Goal: Transaction & Acquisition: Purchase product/service

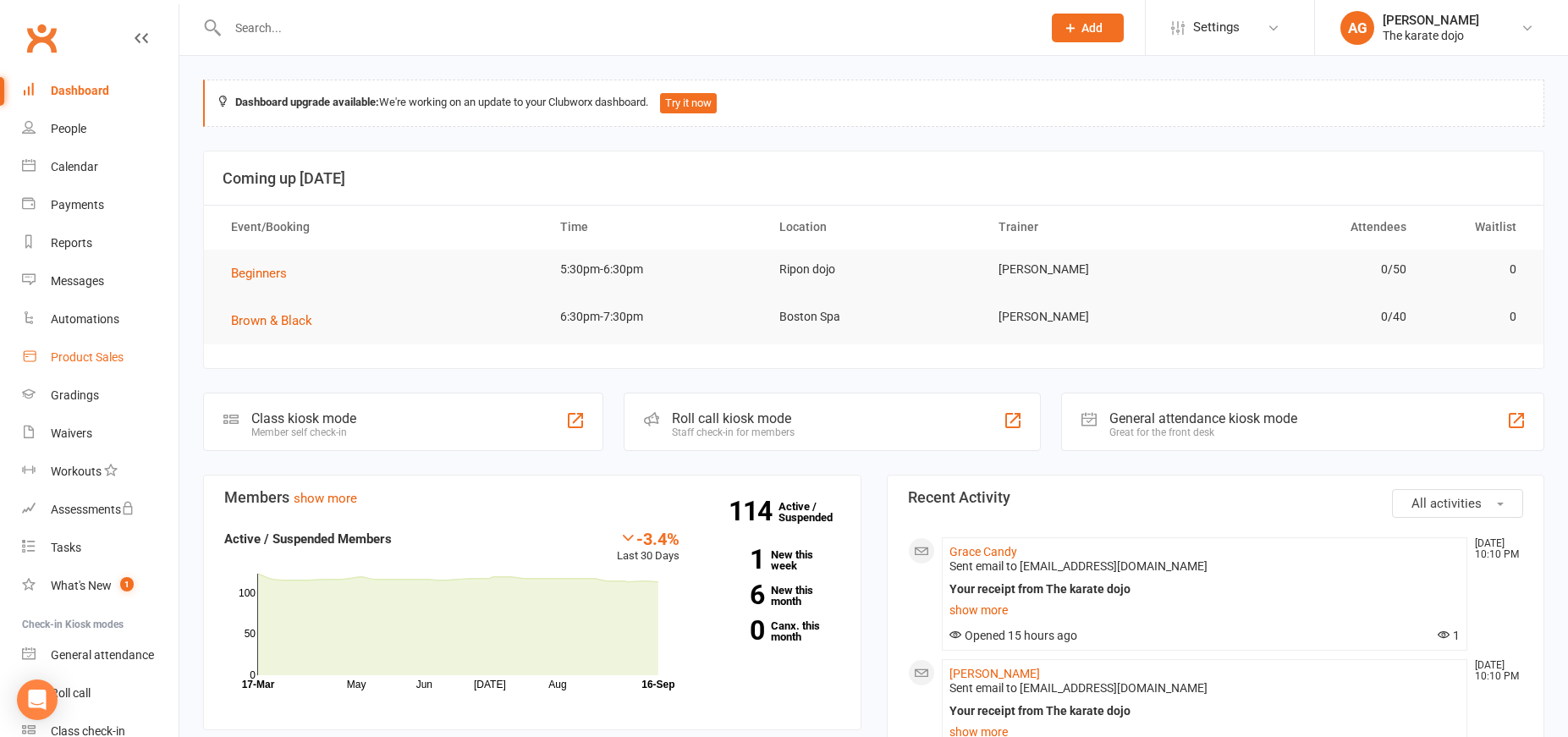
click at [97, 363] on div "Product Sales" at bounding box center [87, 357] width 73 height 14
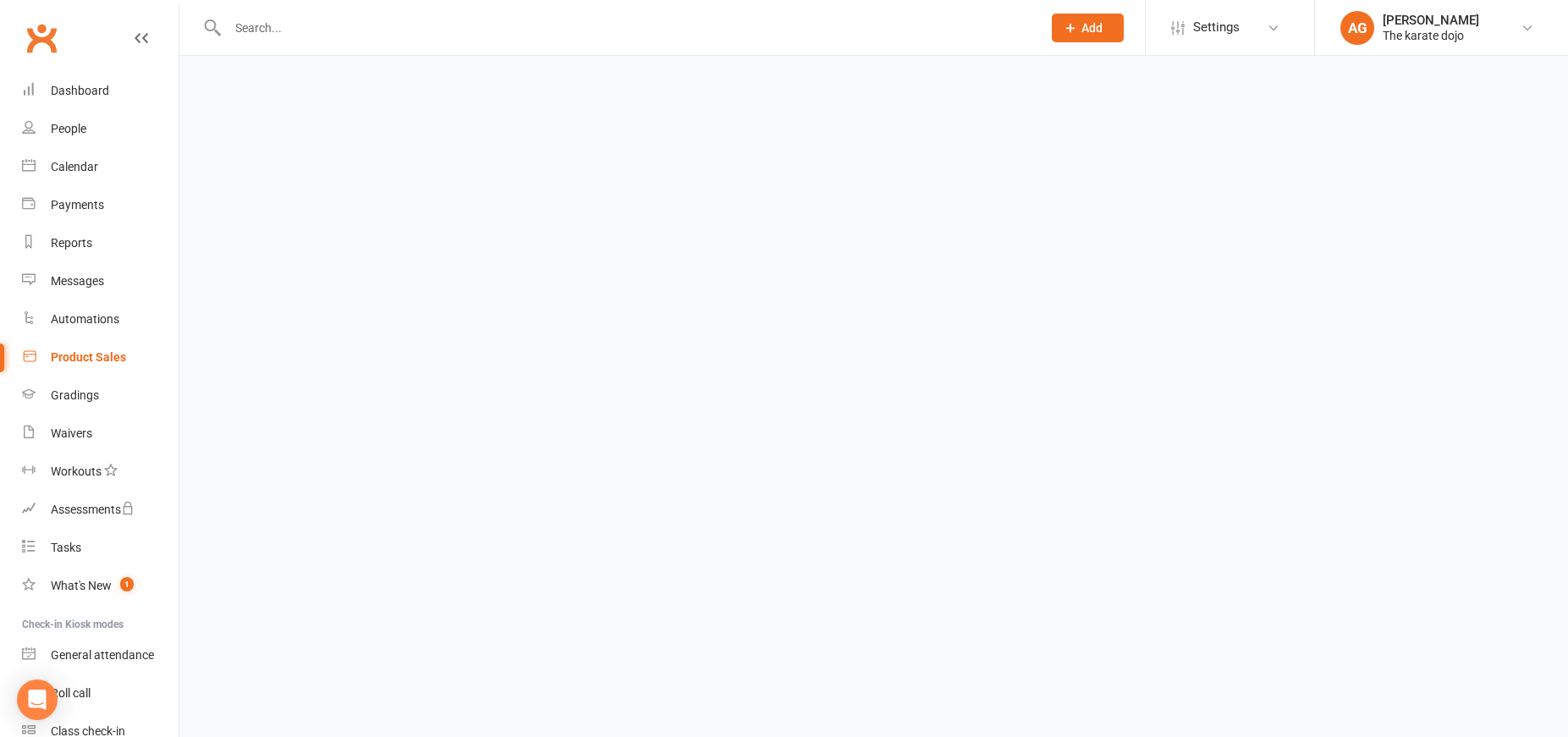
select select "50"
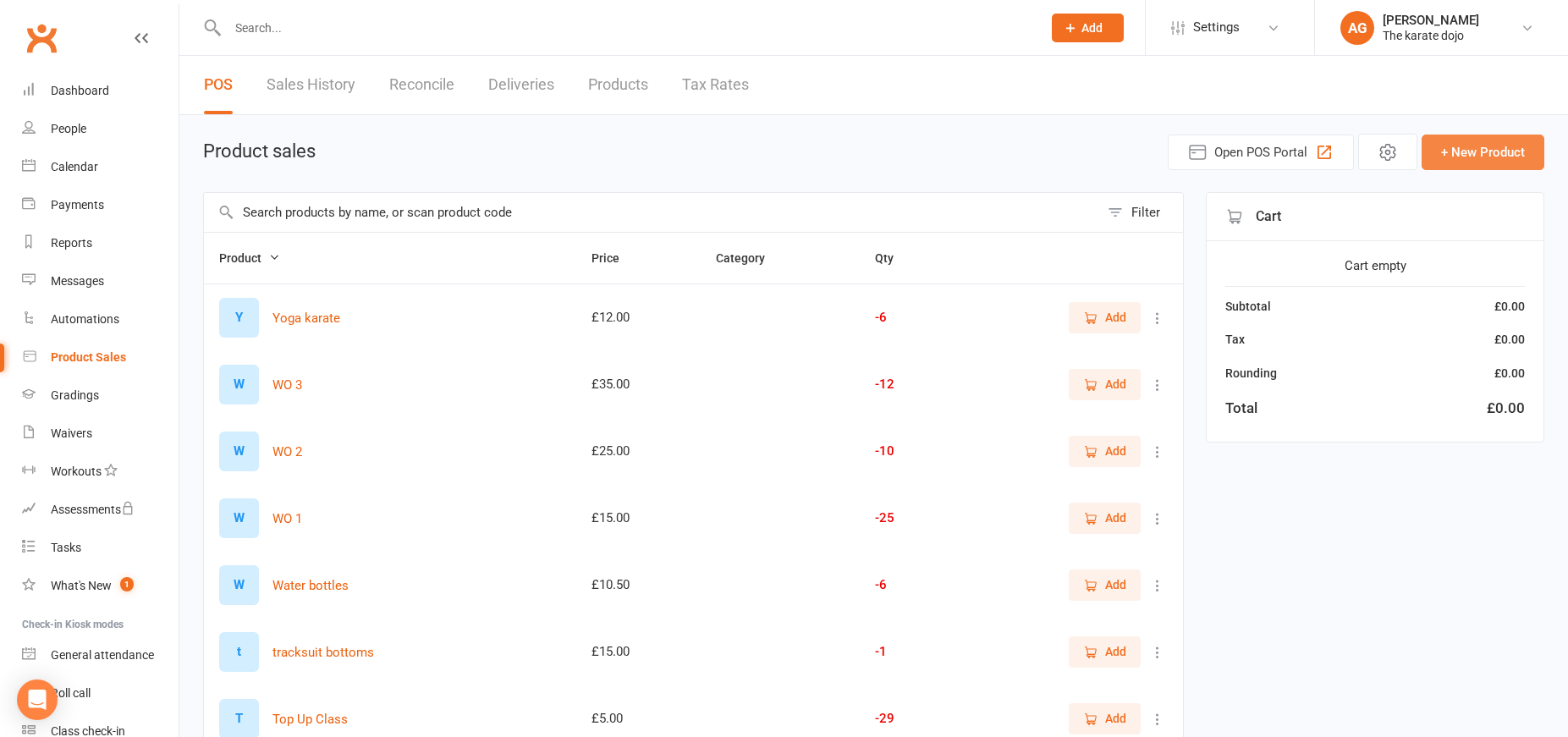
click at [1466, 151] on button "+ New Product" at bounding box center [1482, 152] width 123 height 36
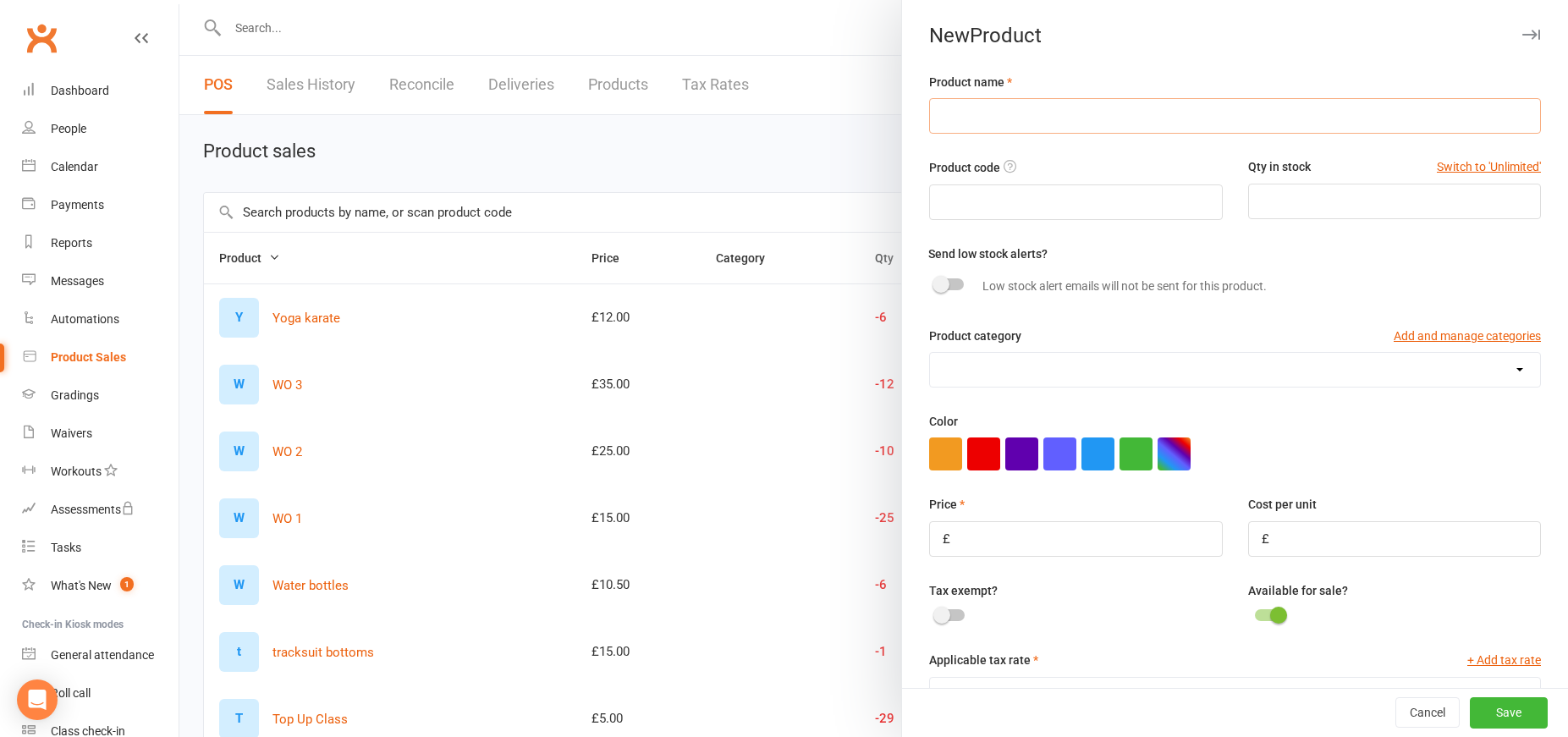
click at [1002, 115] on input "text" at bounding box center [1234, 116] width 611 height 36
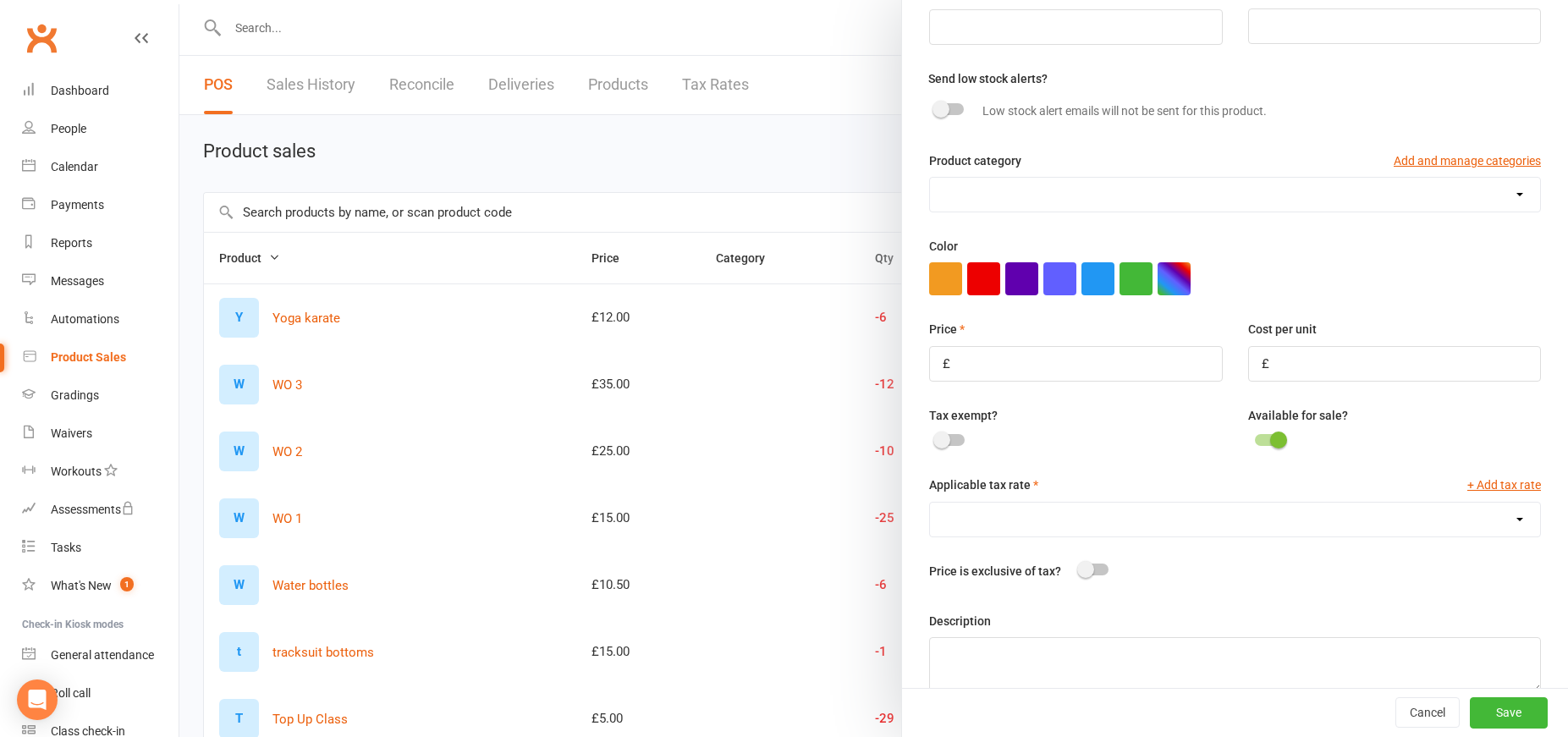
scroll to position [182, 0]
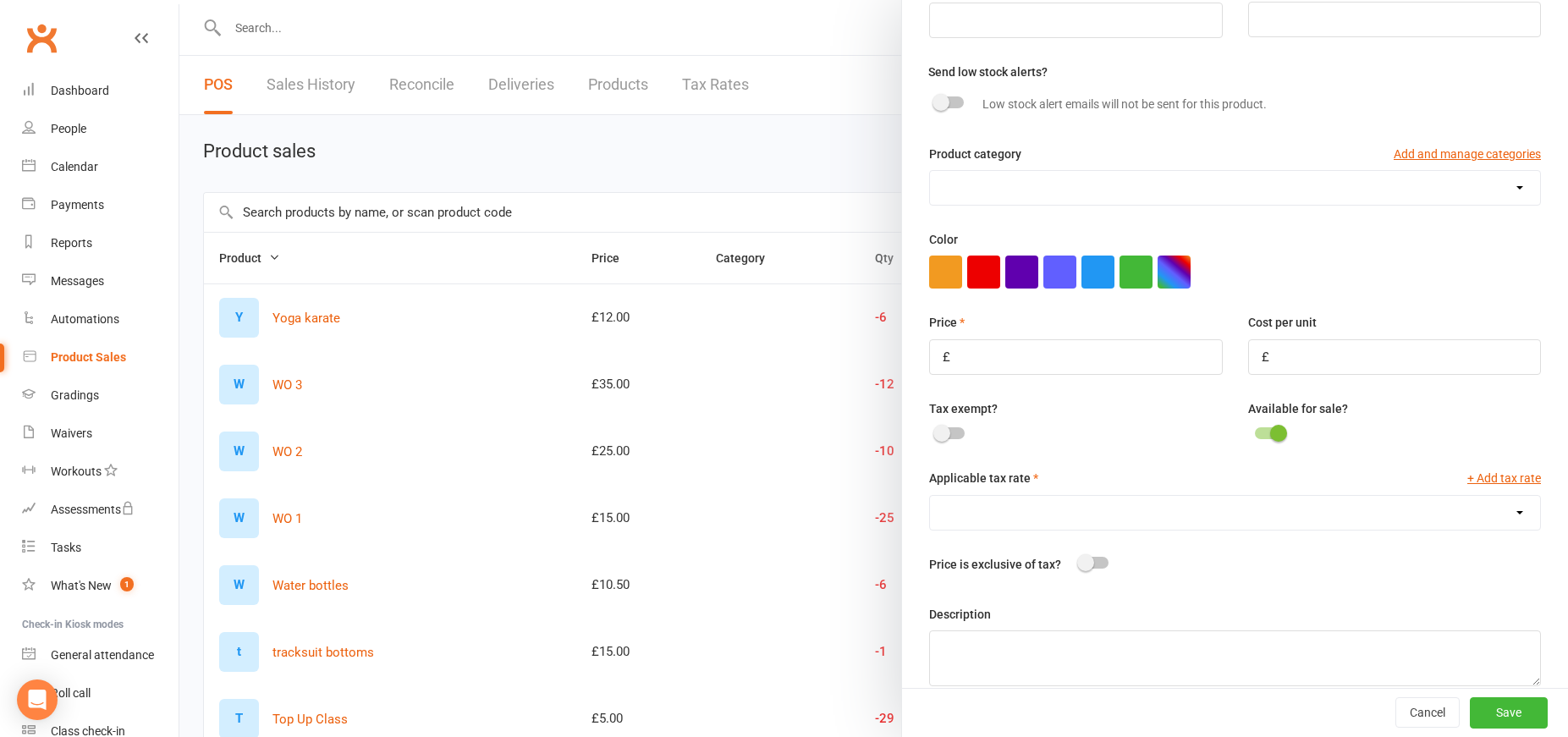
type input "Karate Gi"
click at [986, 358] on input "number" at bounding box center [1075, 357] width 293 height 36
type input "40"
click at [1302, 365] on input "number" at bounding box center [1394, 357] width 293 height 36
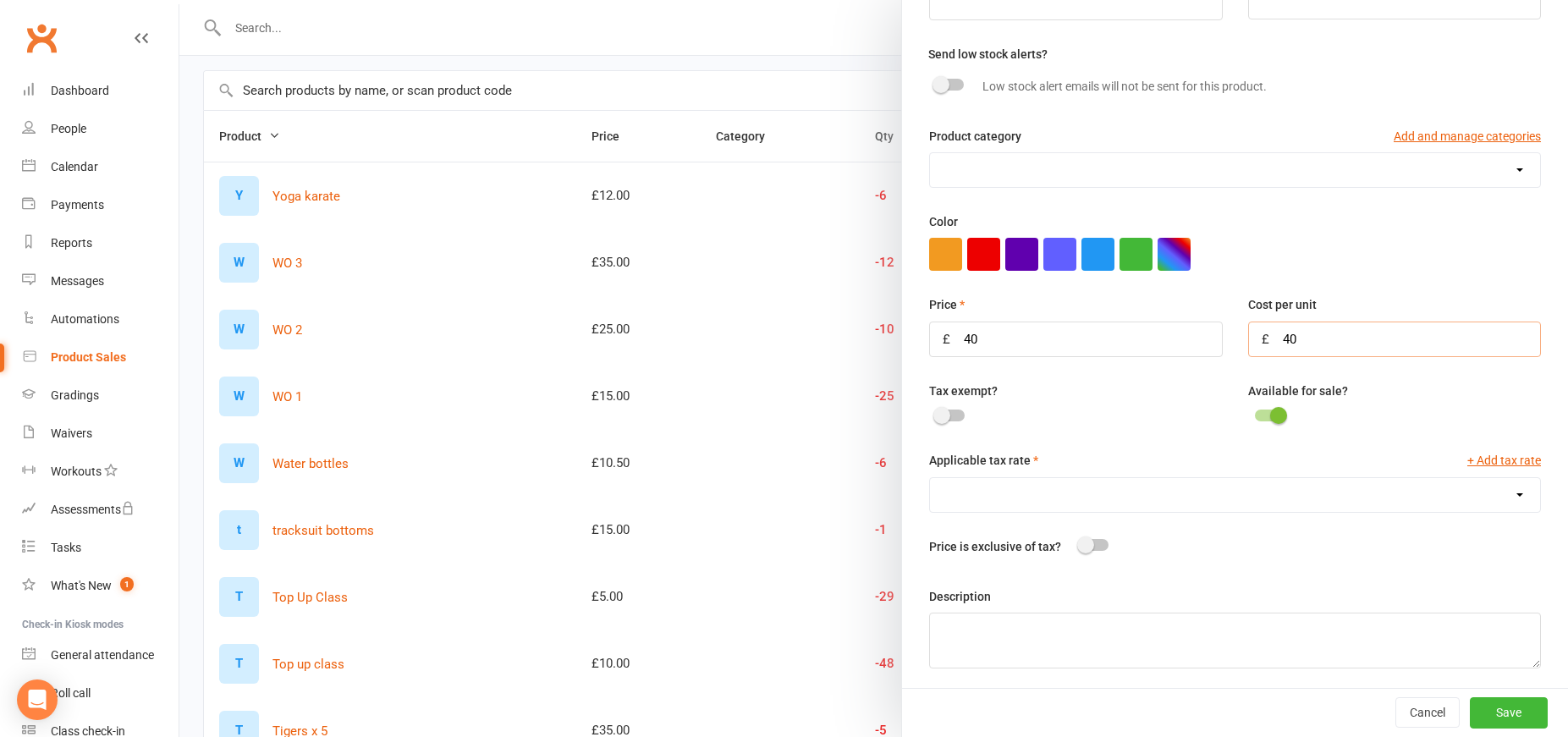
scroll to position [127, 0]
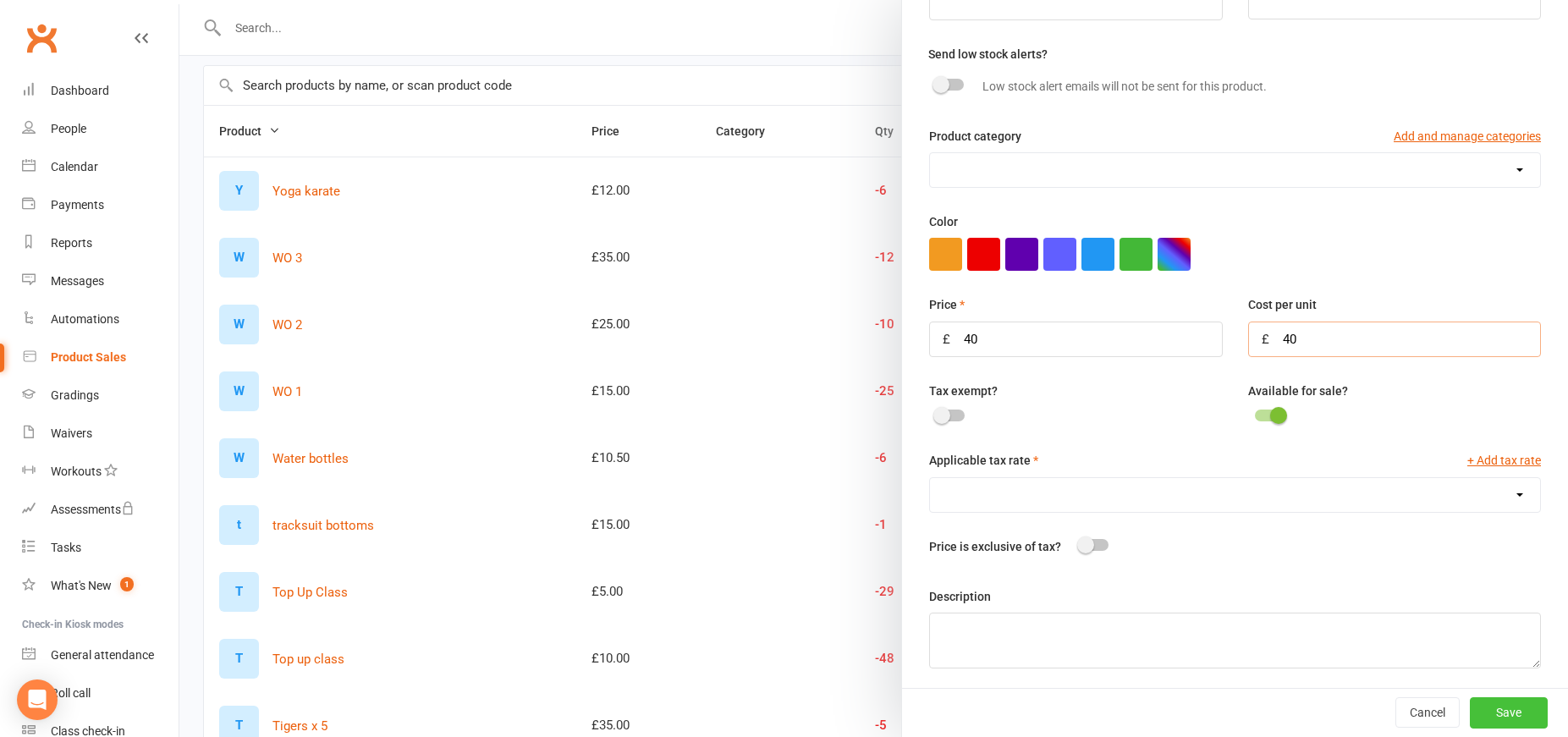
type input "40"
click at [1508, 701] on button "Save" at bounding box center [1509, 713] width 78 height 30
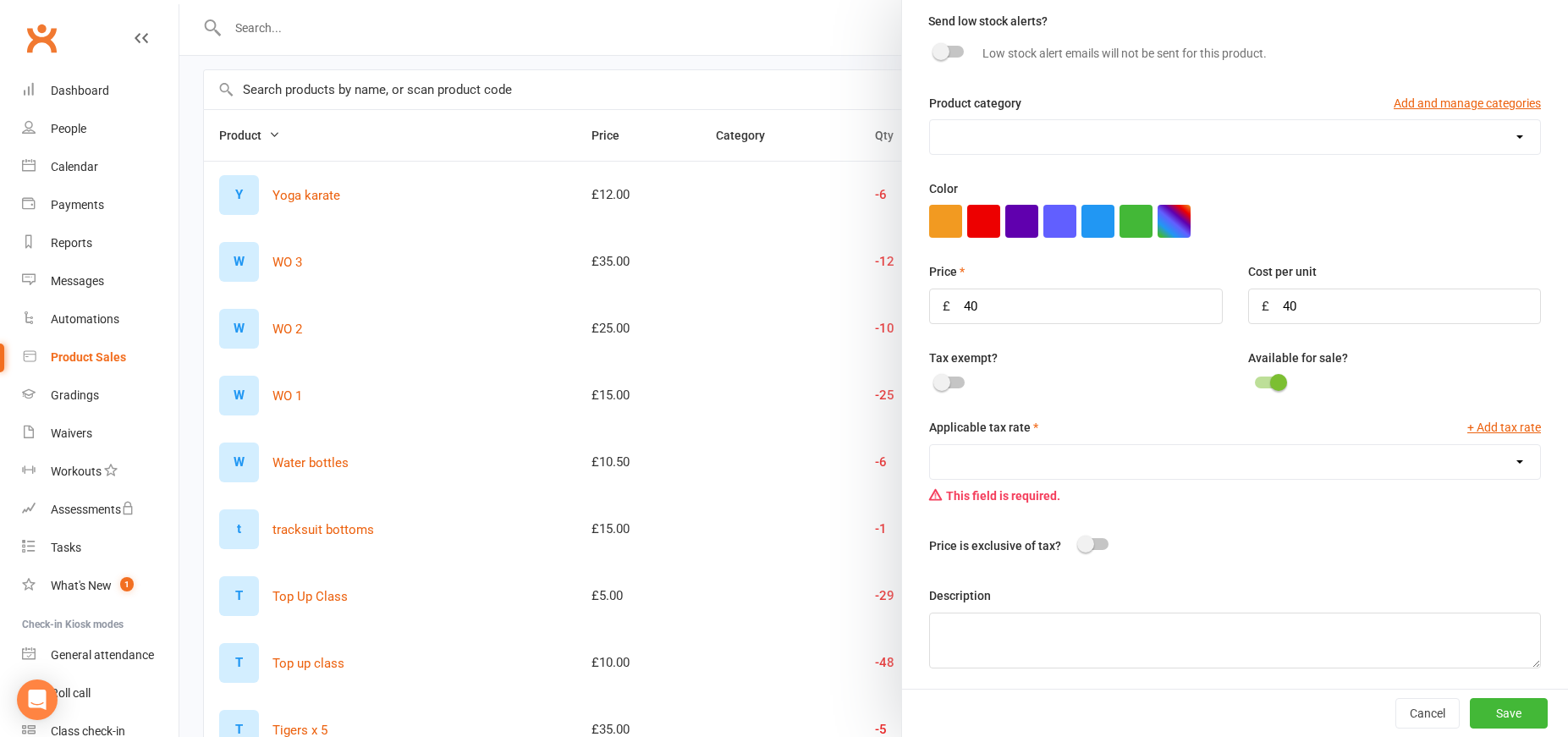
scroll to position [232, 0]
click at [938, 369] on div "Tax exempt?" at bounding box center [1075, 372] width 318 height 47
drag, startPoint x: 940, startPoint y: 379, endPoint x: 1021, endPoint y: 413, distance: 87.8
click at [940, 379] on span at bounding box center [941, 384] width 17 height 17
click at [936, 381] on input "checkbox" at bounding box center [936, 381] width 0 height 0
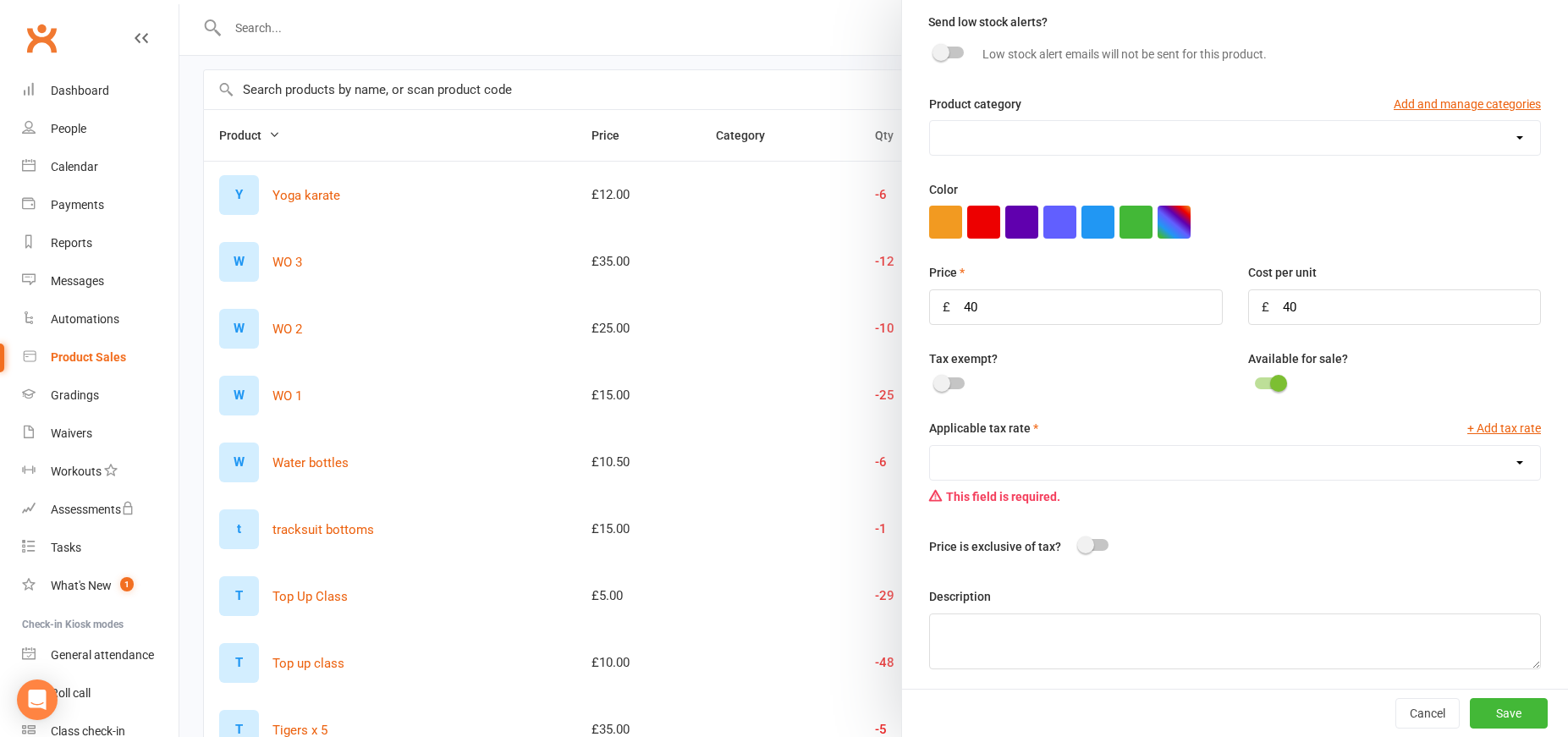
scroll to position [109, 0]
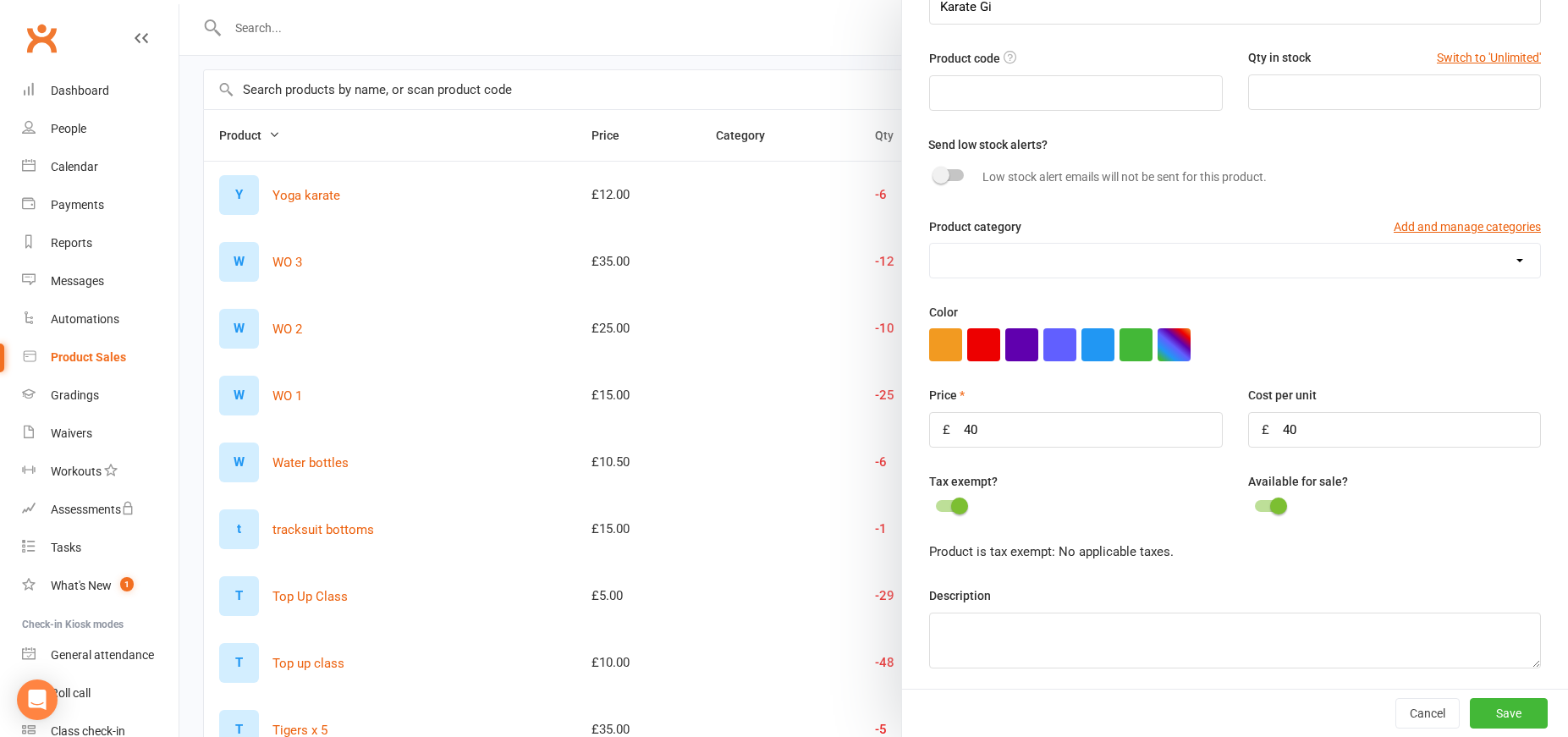
click at [1505, 708] on button "Save" at bounding box center [1509, 713] width 78 height 30
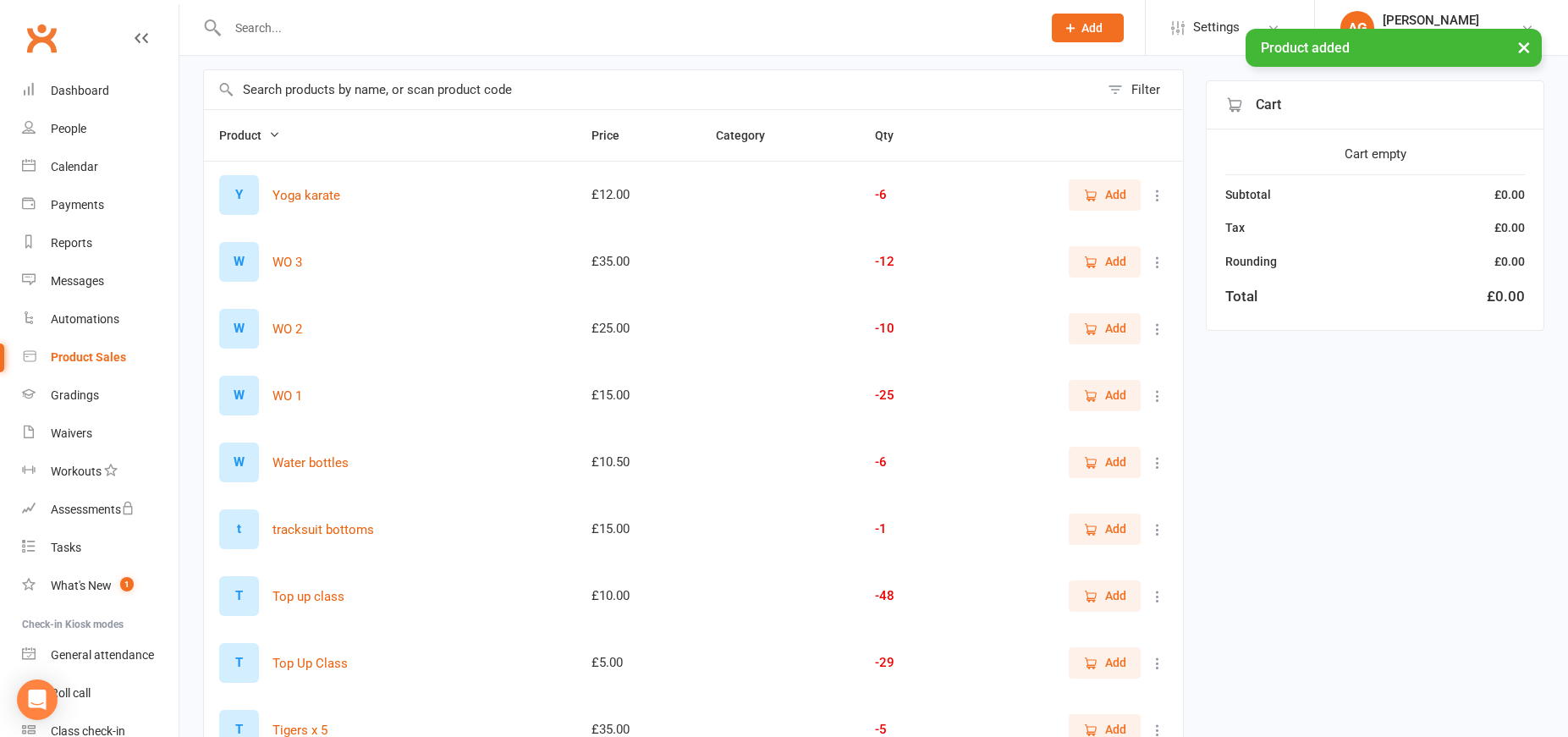
drag, startPoint x: 273, startPoint y: 25, endPoint x: 415, endPoint y: 31, distance: 142.1
click at [275, 25] on input "text" at bounding box center [626, 28] width 807 height 24
click at [388, 91] on input "text" at bounding box center [651, 90] width 895 height 39
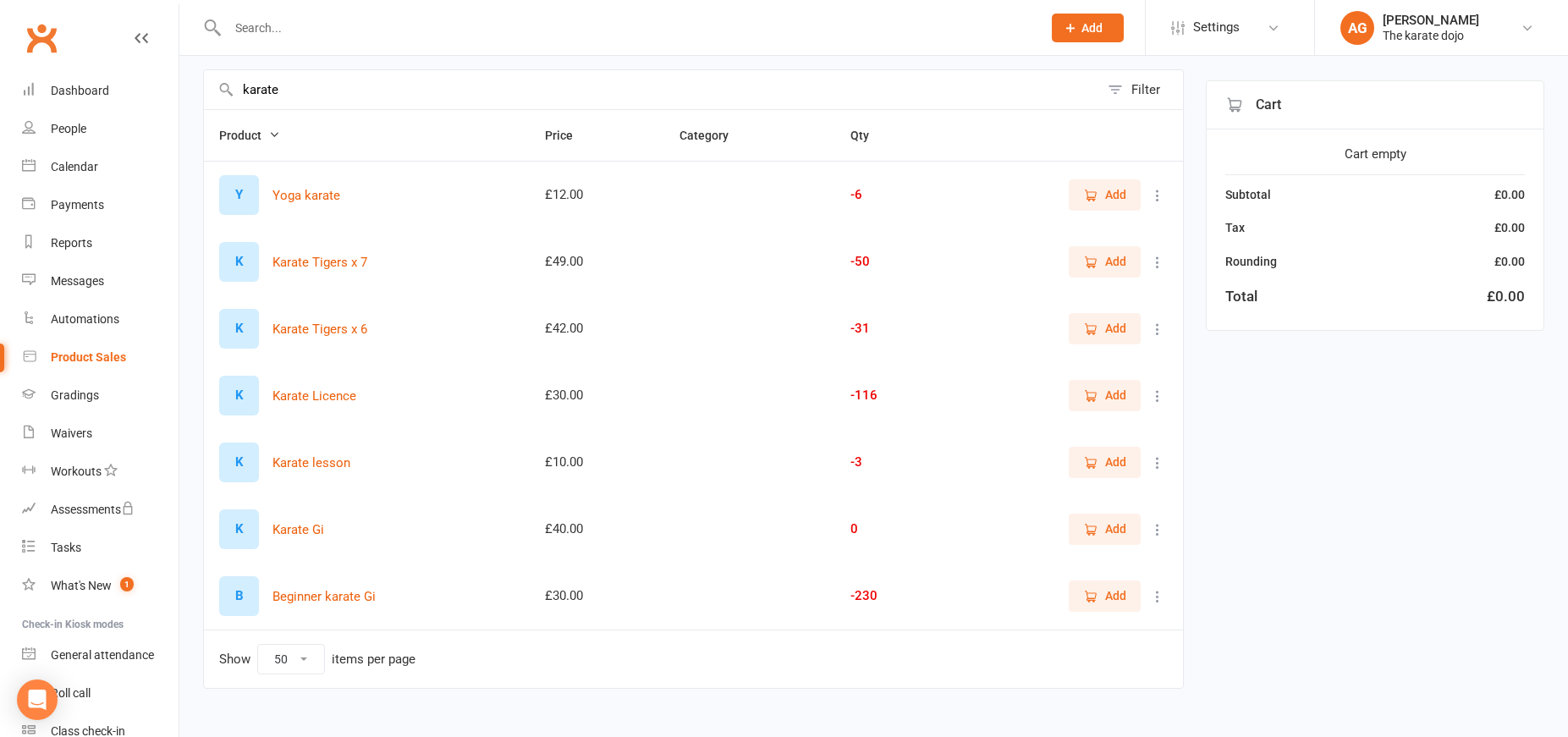
type input "karate"
click at [1113, 527] on span "Add" at bounding box center [1115, 529] width 21 height 19
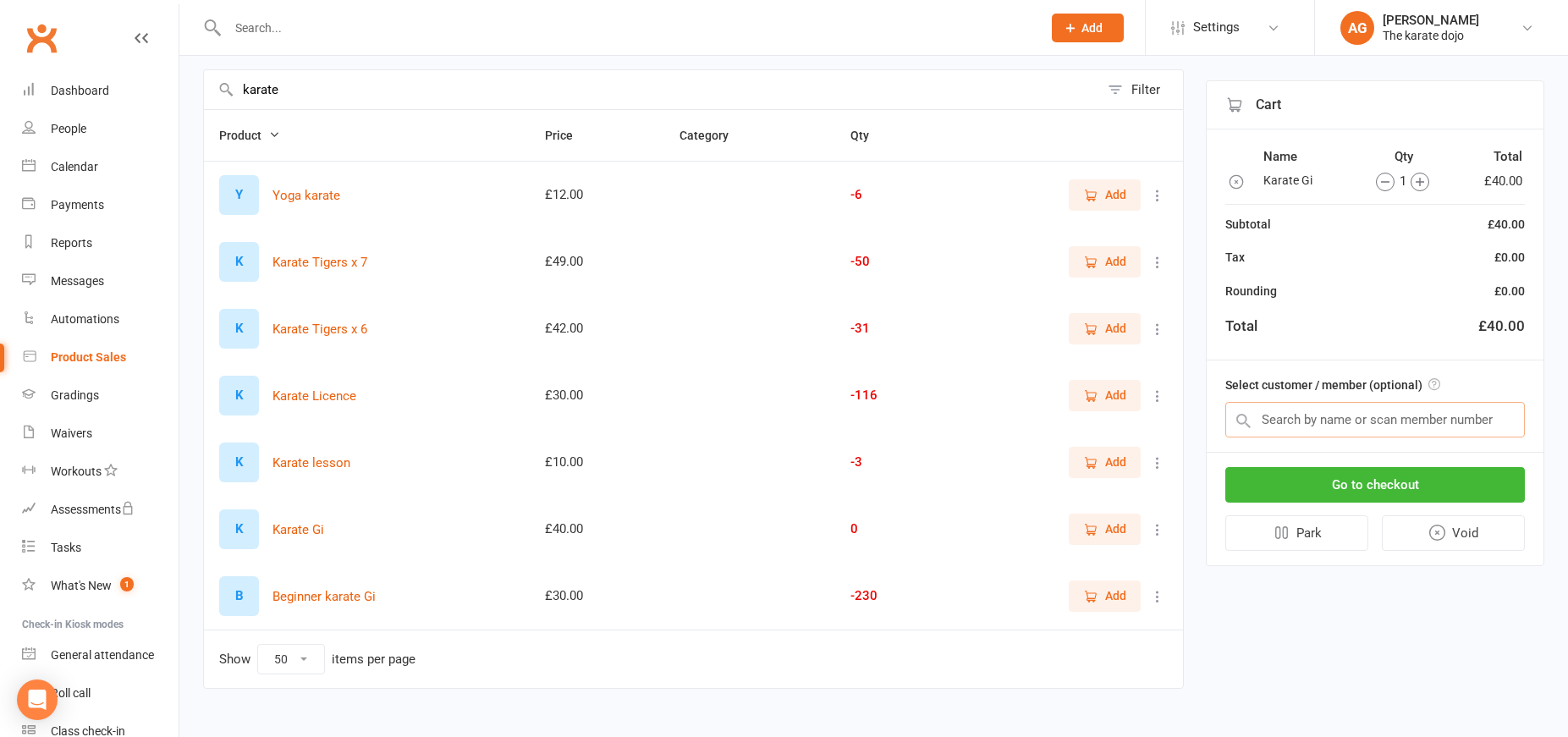
click at [1275, 420] on input "text" at bounding box center [1375, 420] width 300 height 36
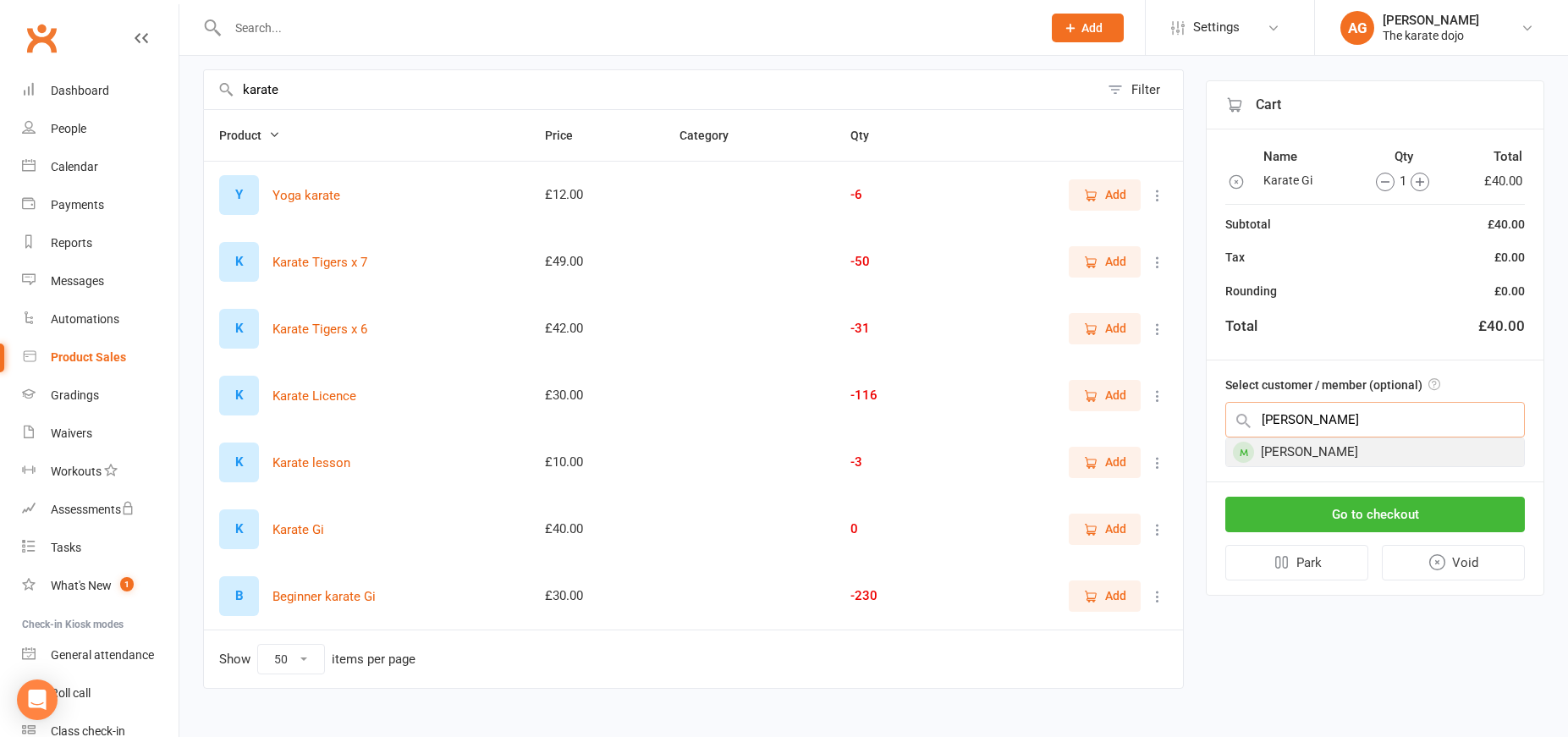
type input "kris"
drag, startPoint x: 1300, startPoint y: 455, endPoint x: 1315, endPoint y: 459, distance: 15.5
click at [1301, 455] on div "Kristopher Jones" at bounding box center [1375, 452] width 298 height 28
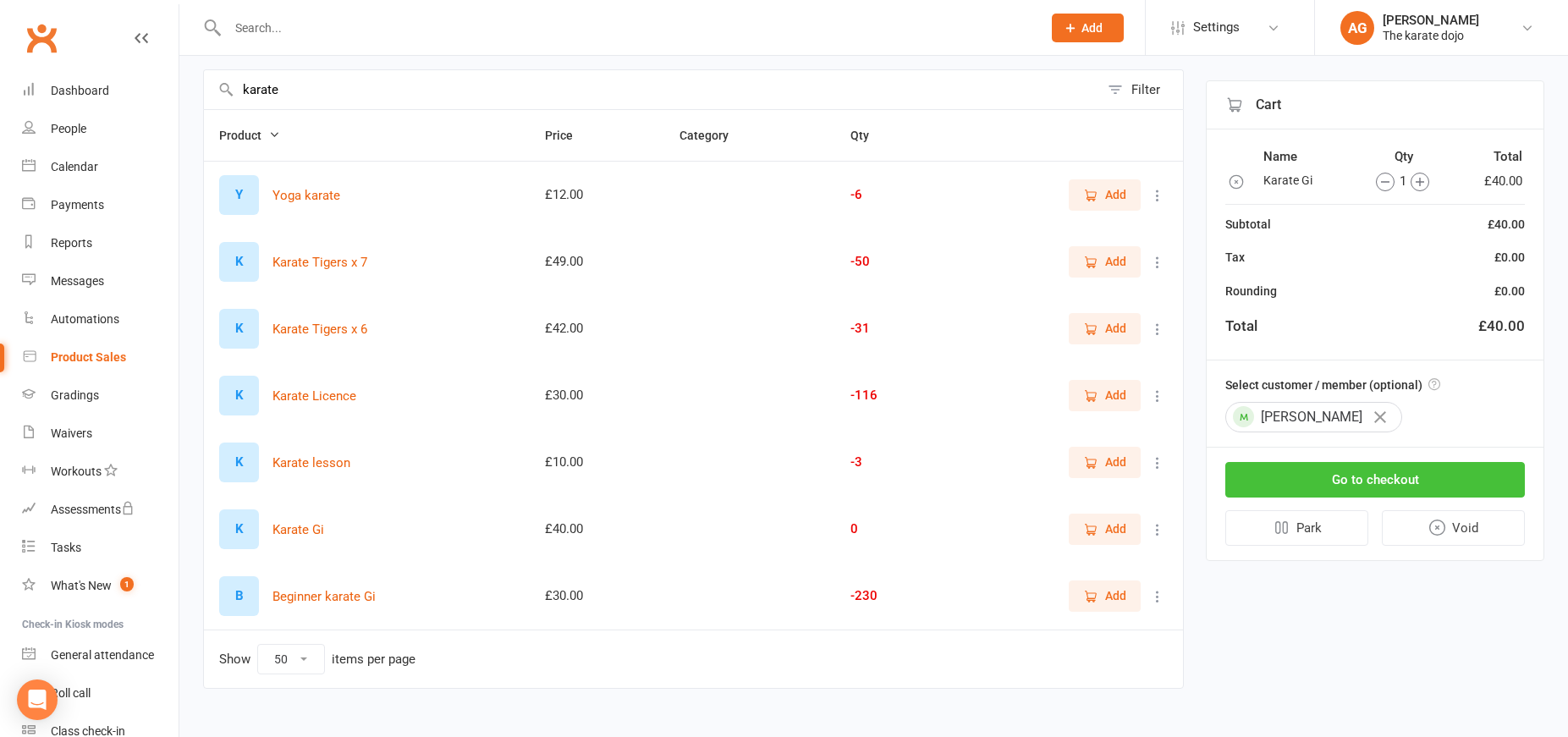
click at [1354, 481] on button "Go to checkout" at bounding box center [1375, 480] width 300 height 36
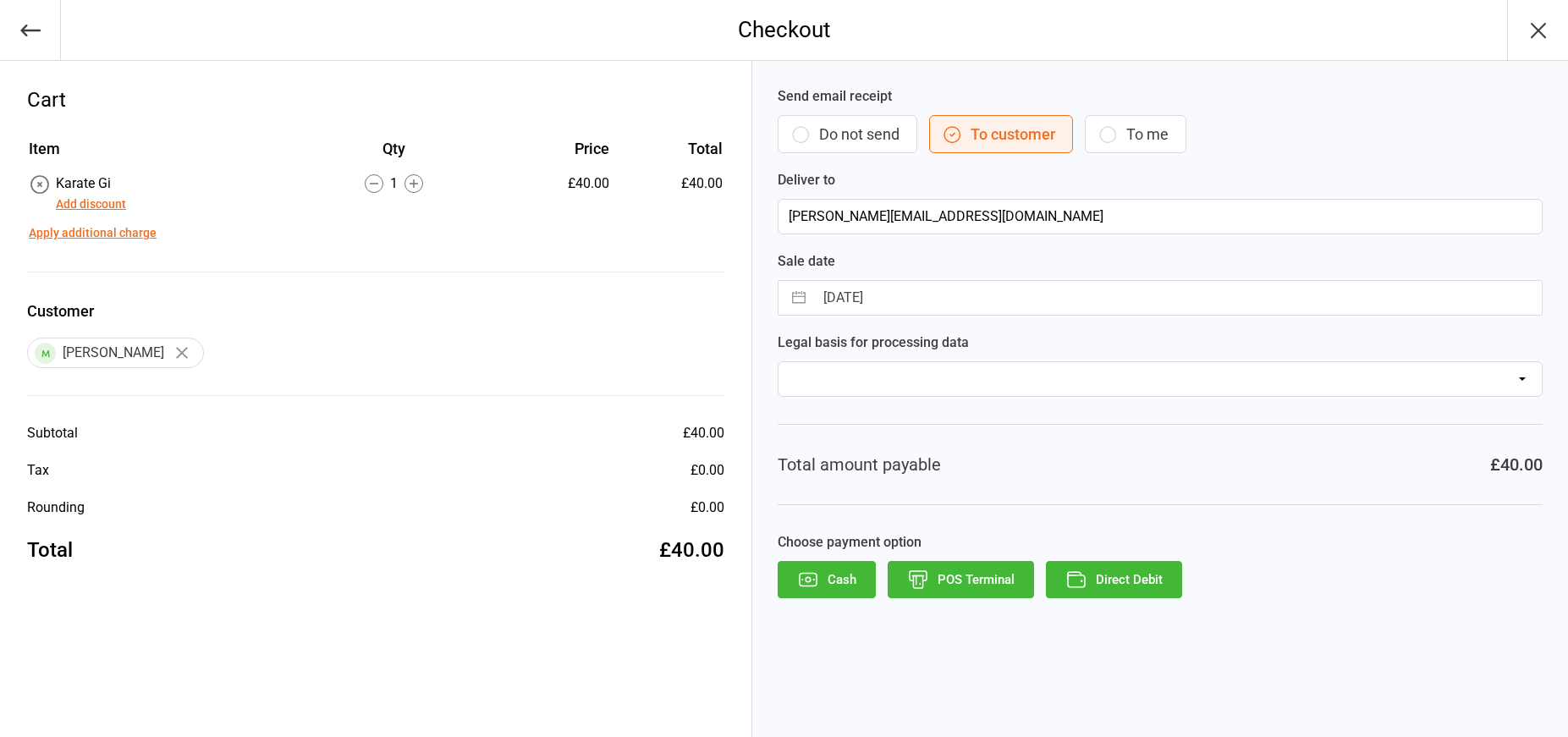
click at [1118, 577] on button "Direct Debit" at bounding box center [1113, 580] width 136 height 37
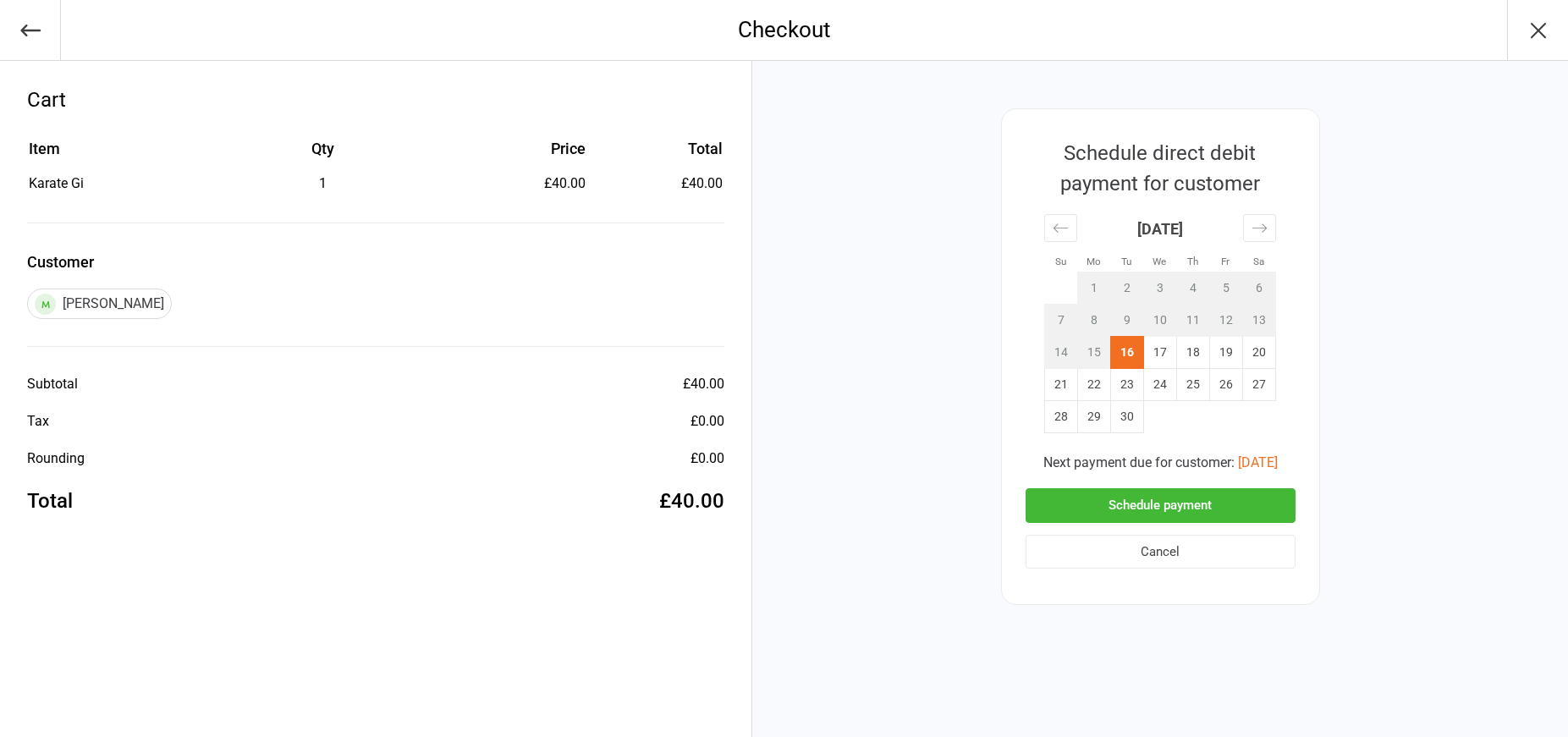
click at [1164, 510] on button "Schedule payment" at bounding box center [1160, 506] width 270 height 35
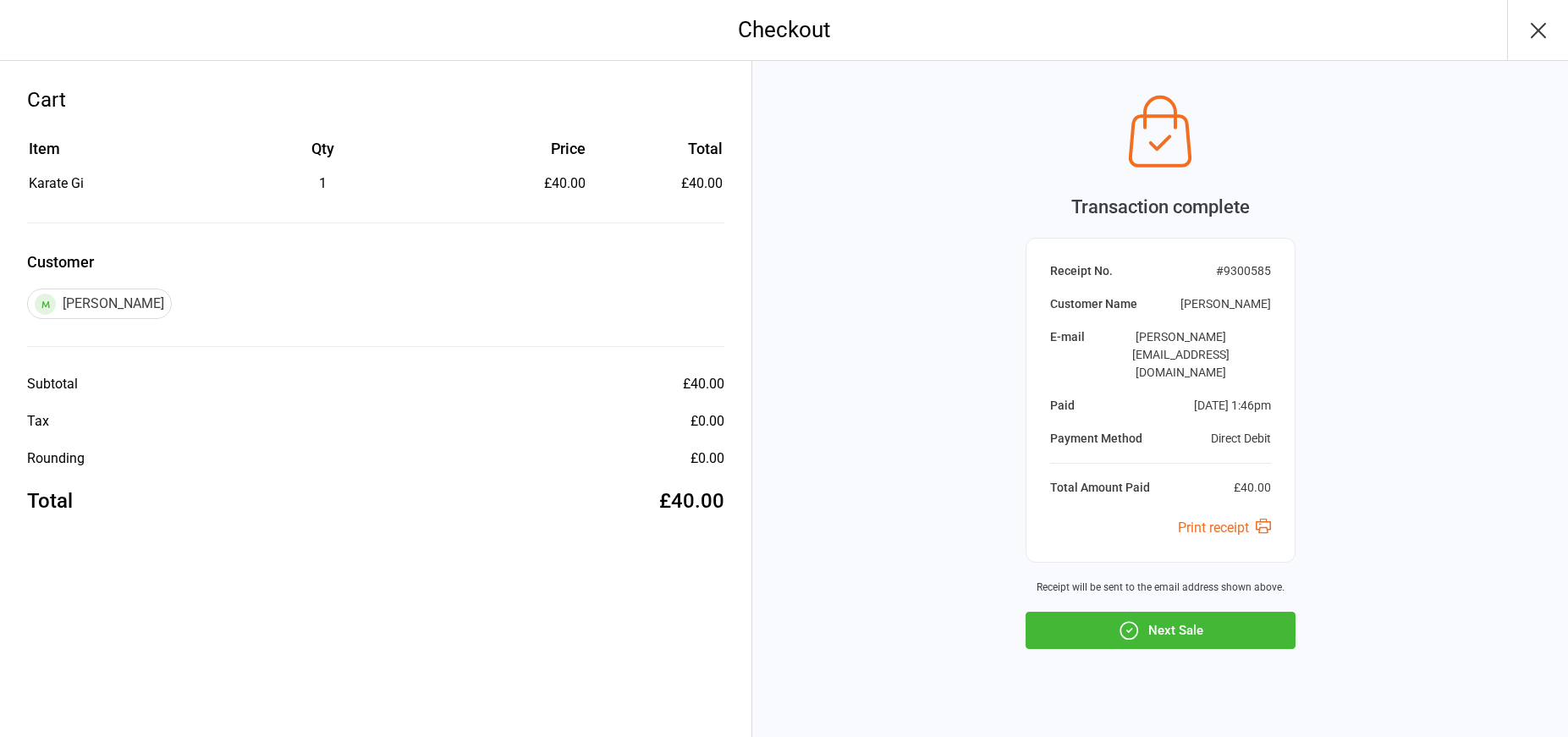
click at [1165, 612] on button "Next Sale" at bounding box center [1160, 630] width 270 height 37
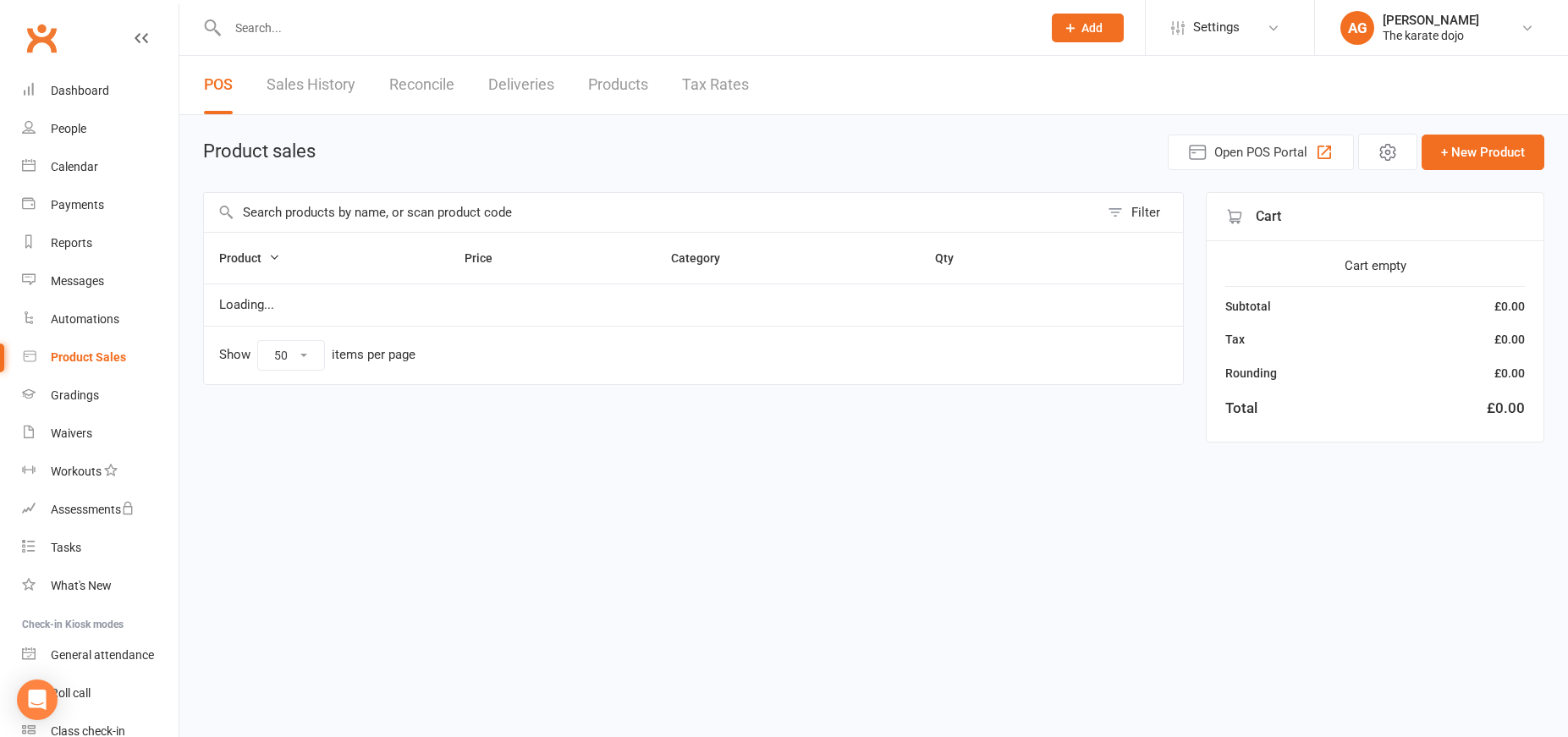
select select "50"
